Goal: Information Seeking & Learning: Learn about a topic

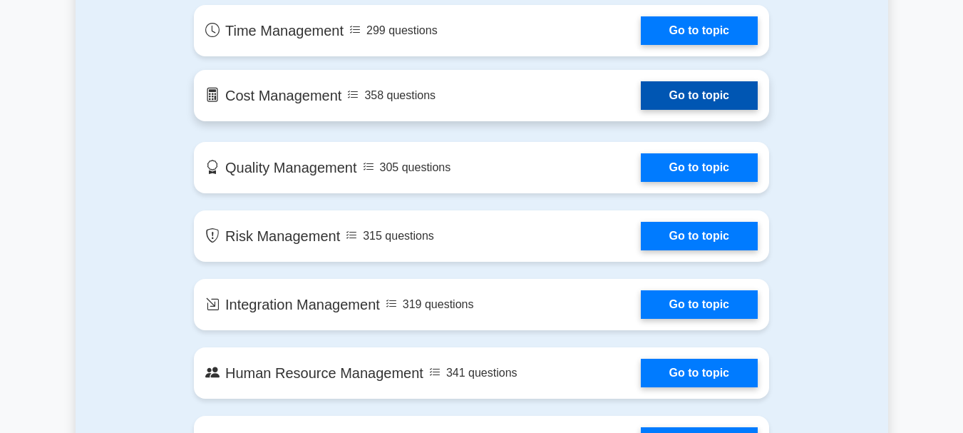
scroll to position [927, 0]
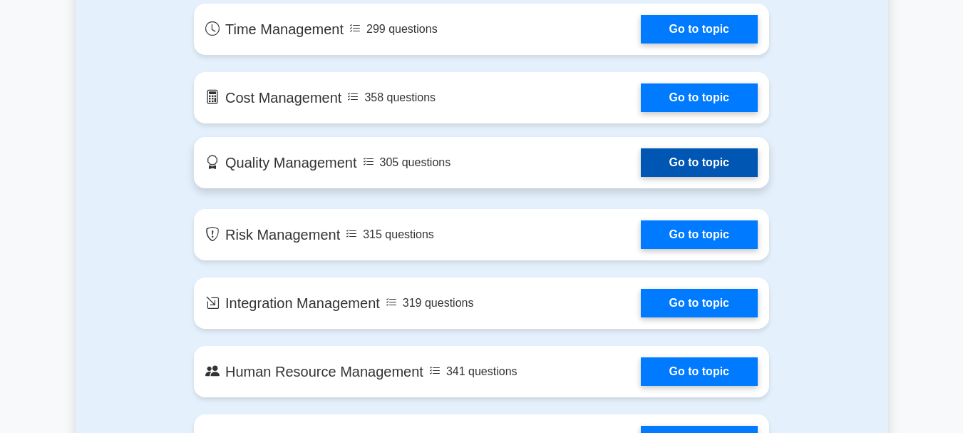
click at [641, 171] on link "Go to topic" at bounding box center [699, 162] width 117 height 29
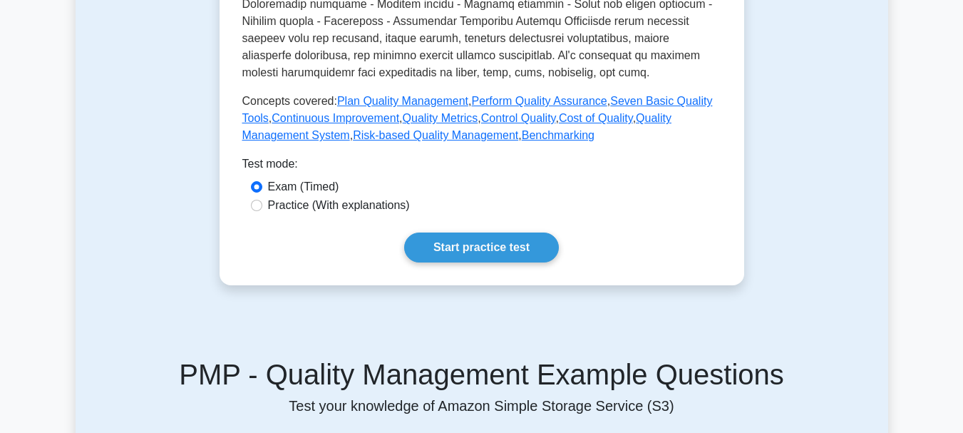
scroll to position [642, 0]
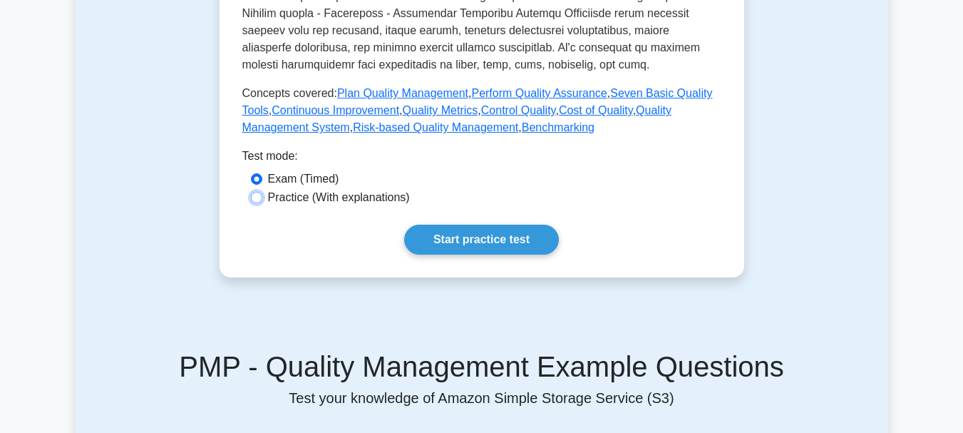
click at [252, 195] on input "Practice (With explanations)" at bounding box center [256, 197] width 11 height 11
radio input "true"
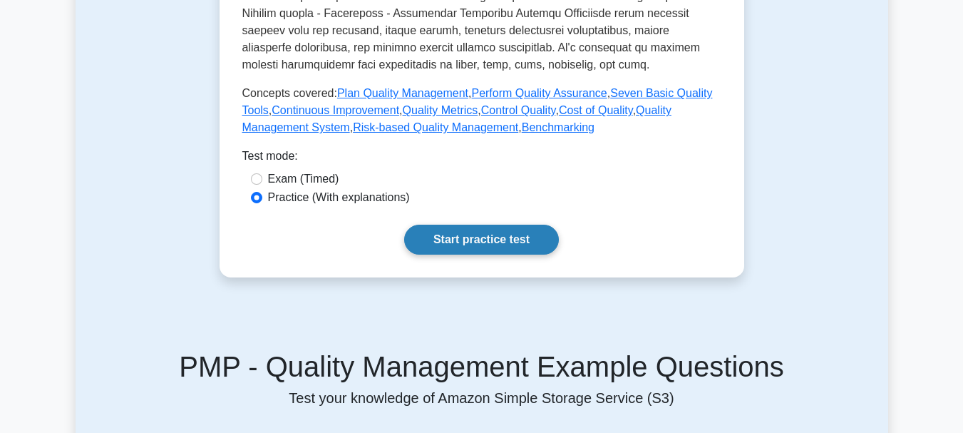
click at [454, 239] on link "Start practice test" at bounding box center [481, 240] width 155 height 30
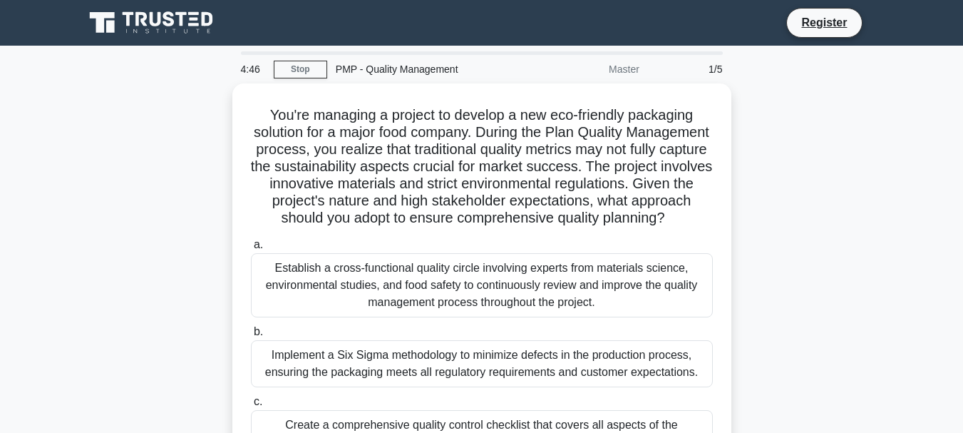
click at [712, 66] on div "1/5" at bounding box center [689, 69] width 83 height 29
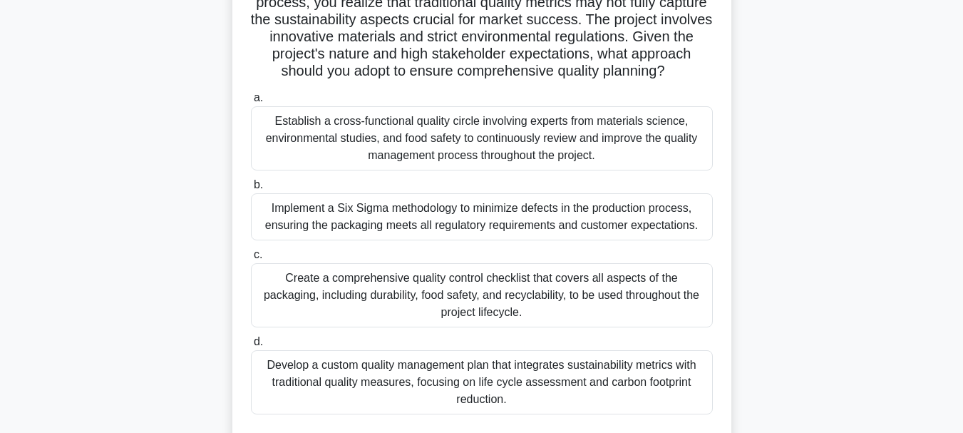
scroll to position [143, 0]
click at [358, 171] on div "Establish a cross-functional quality circle involving experts from materials sc…" at bounding box center [482, 139] width 462 height 64
click at [251, 103] on input "a. Establish a cross-functional quality circle involving experts from materials…" at bounding box center [251, 98] width 0 height 9
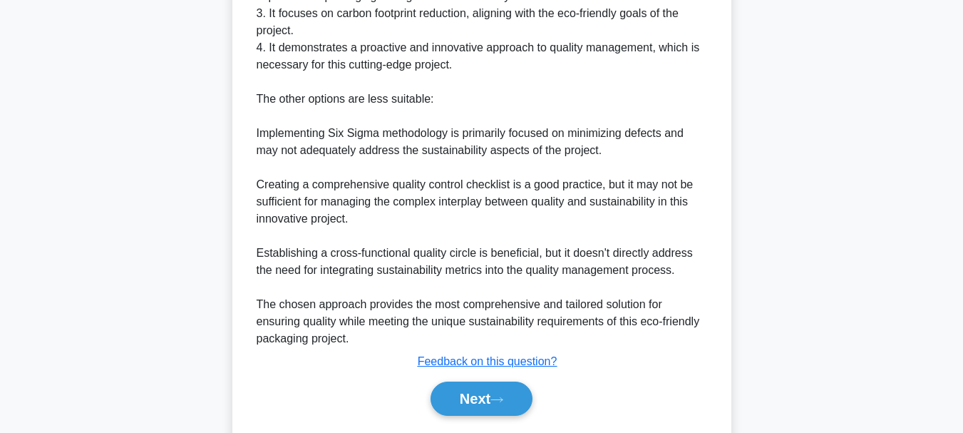
scroll to position [825, 0]
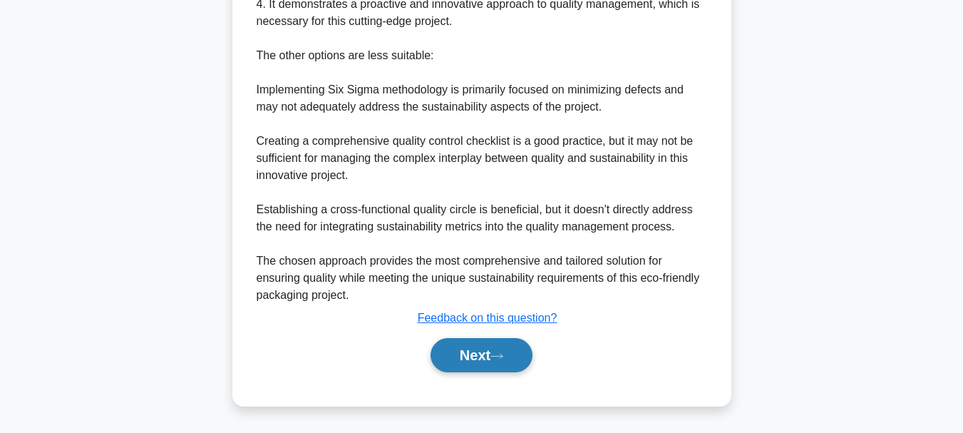
click at [496, 359] on icon at bounding box center [497, 356] width 13 height 8
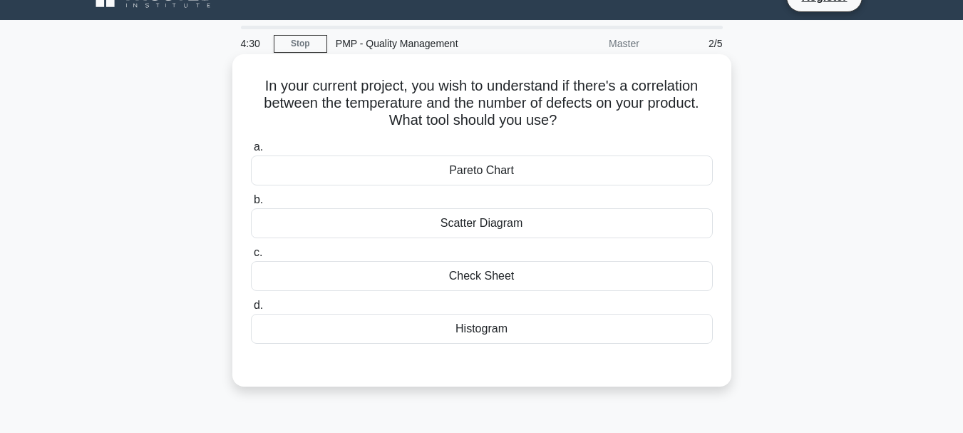
scroll to position [0, 0]
